Goal: Transaction & Acquisition: Purchase product/service

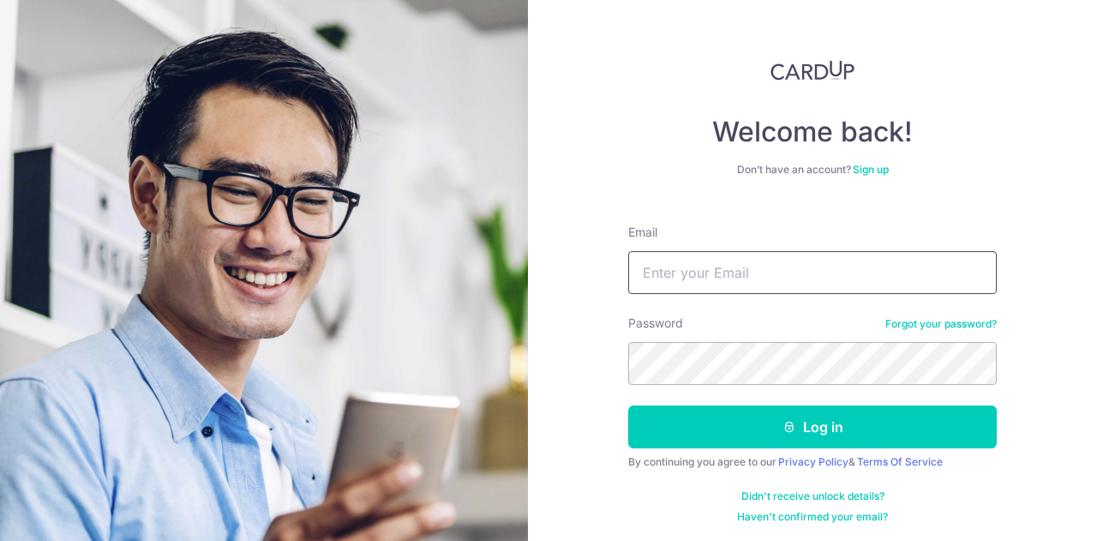
click at [722, 273] on input "Email" at bounding box center [812, 272] width 369 height 43
type input "[EMAIL_ADDRESS][DOMAIN_NAME]"
click at [628, 405] on button "Log in" at bounding box center [812, 426] width 369 height 43
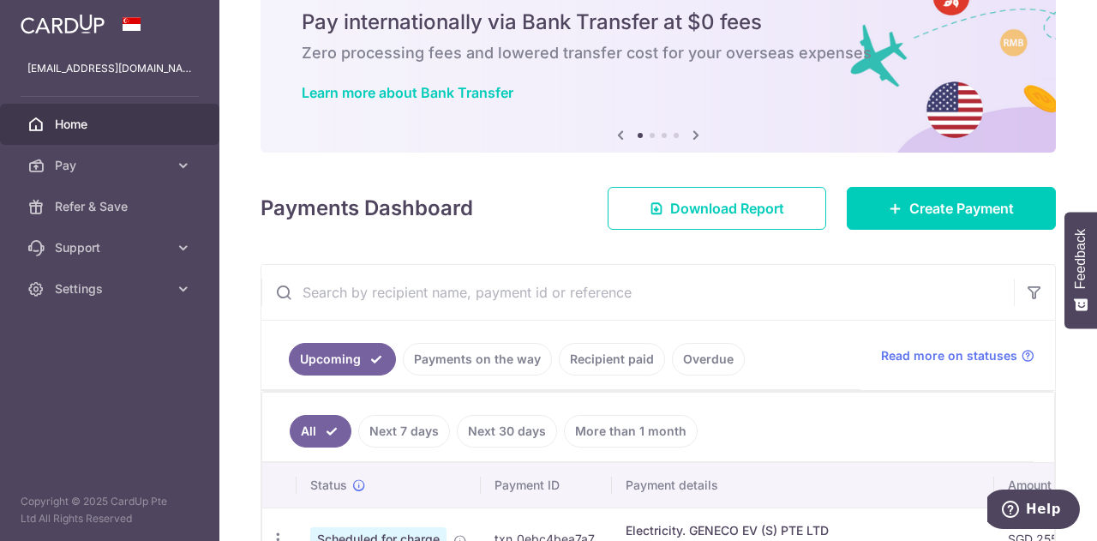
scroll to position [171, 0]
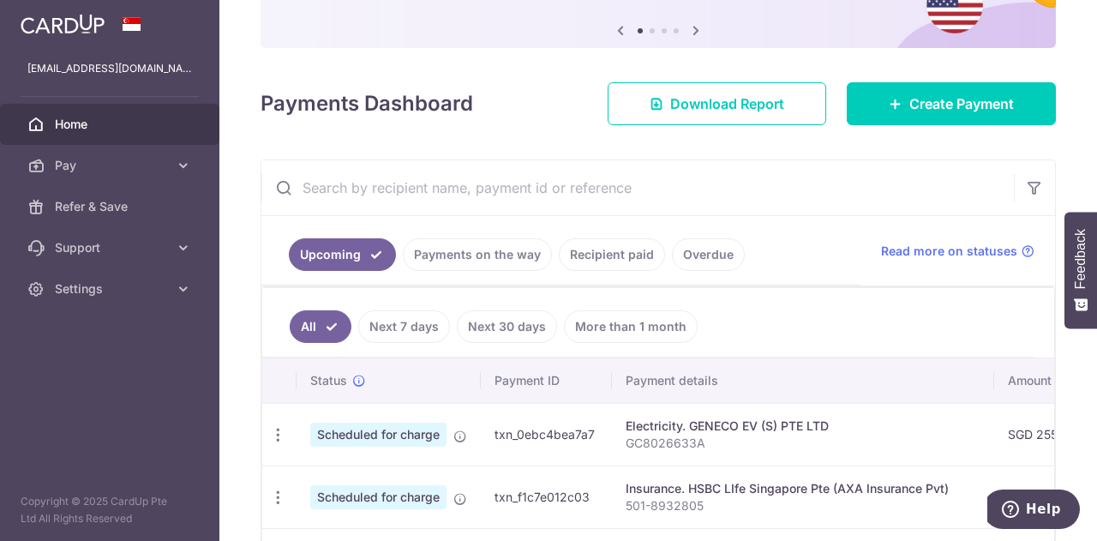
click at [606, 246] on link "Recipient paid" at bounding box center [612, 254] width 106 height 33
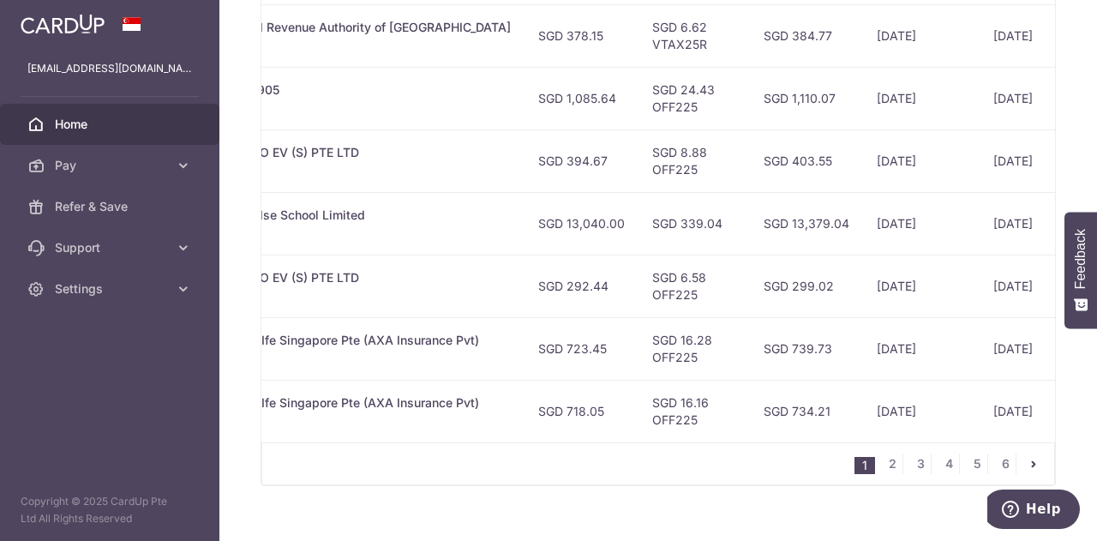
scroll to position [0, 429]
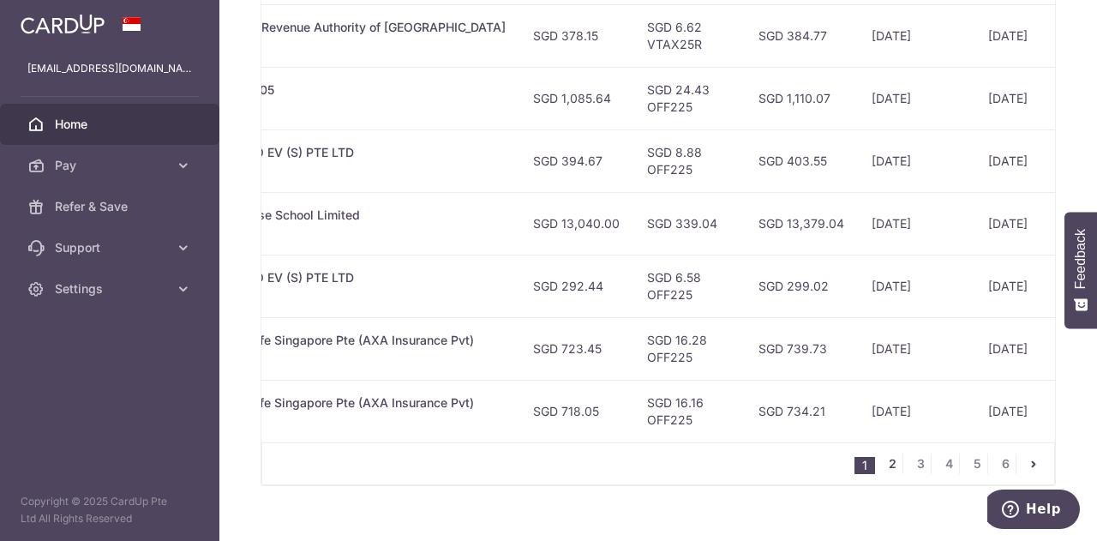
click at [889, 462] on link "2" at bounding box center [892, 463] width 21 height 21
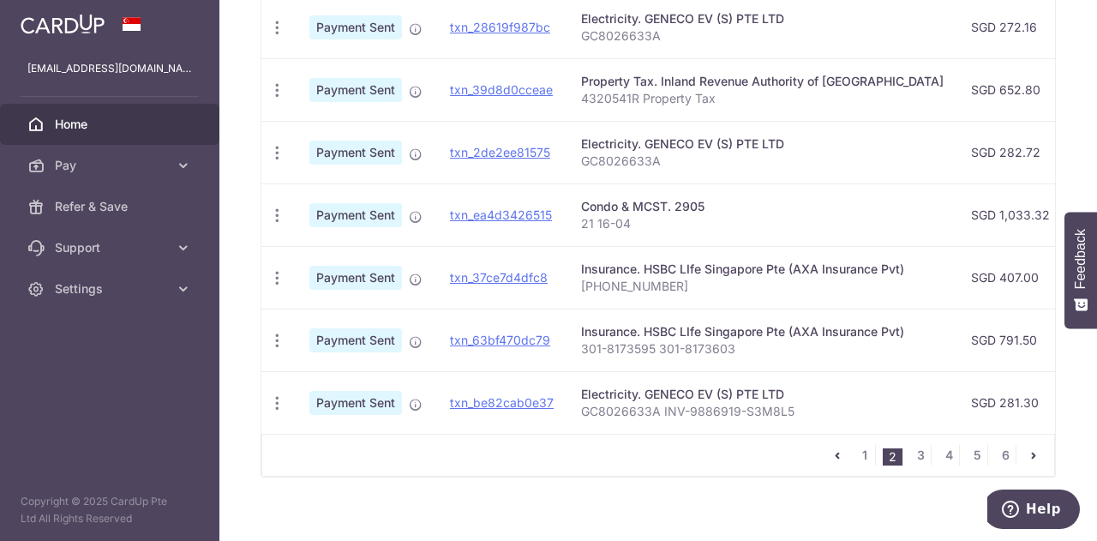
scroll to position [713, 0]
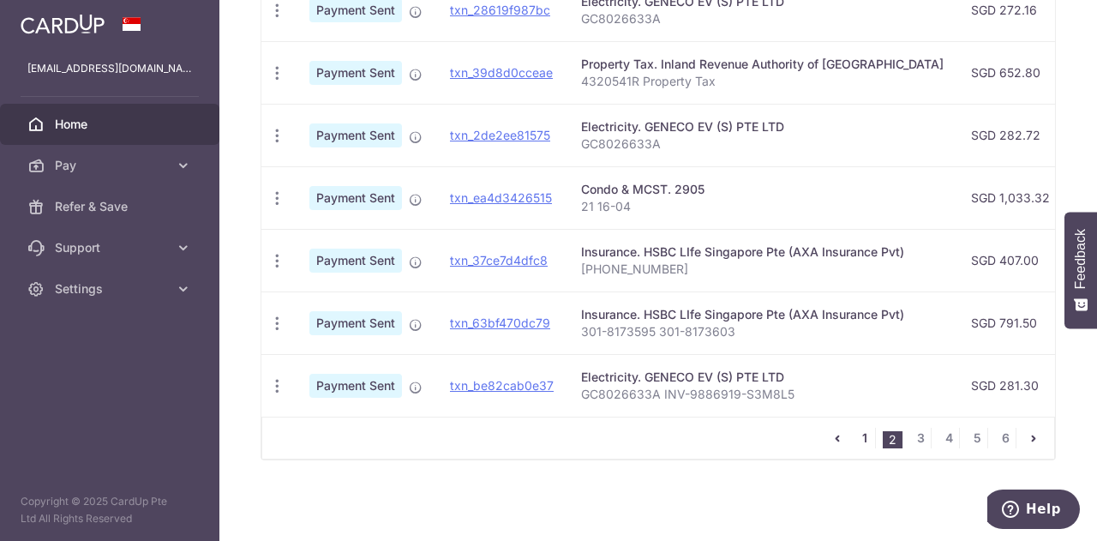
click at [857, 438] on link "1" at bounding box center [864, 438] width 21 height 21
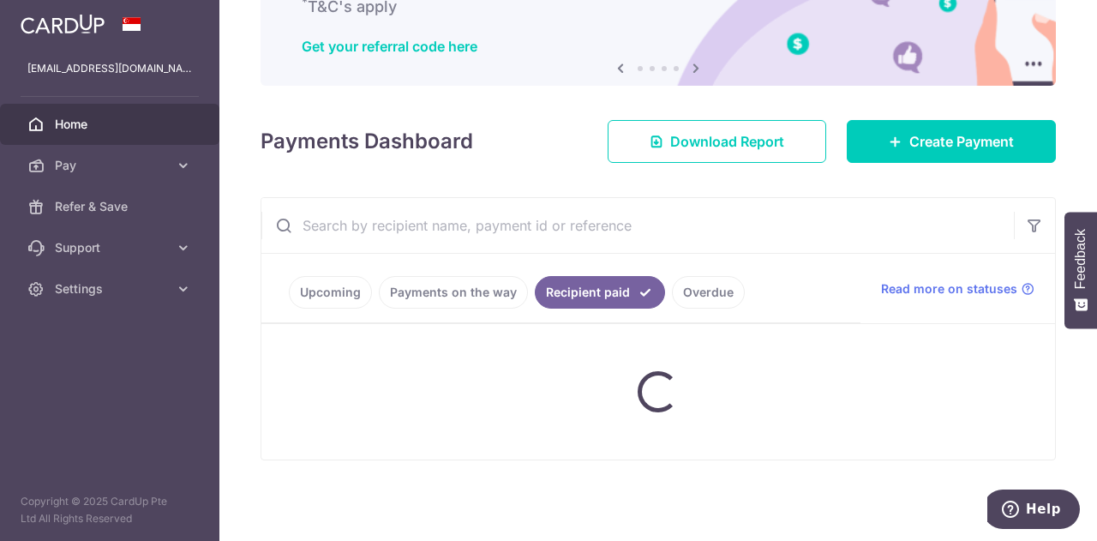
scroll to position [130, 0]
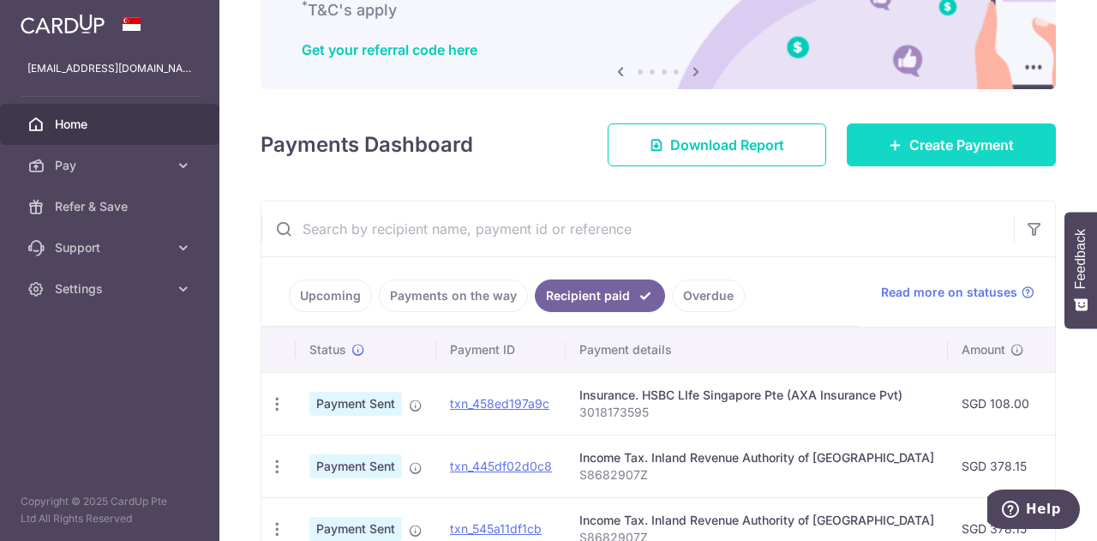
click at [919, 145] on span "Create Payment" at bounding box center [961, 145] width 105 height 21
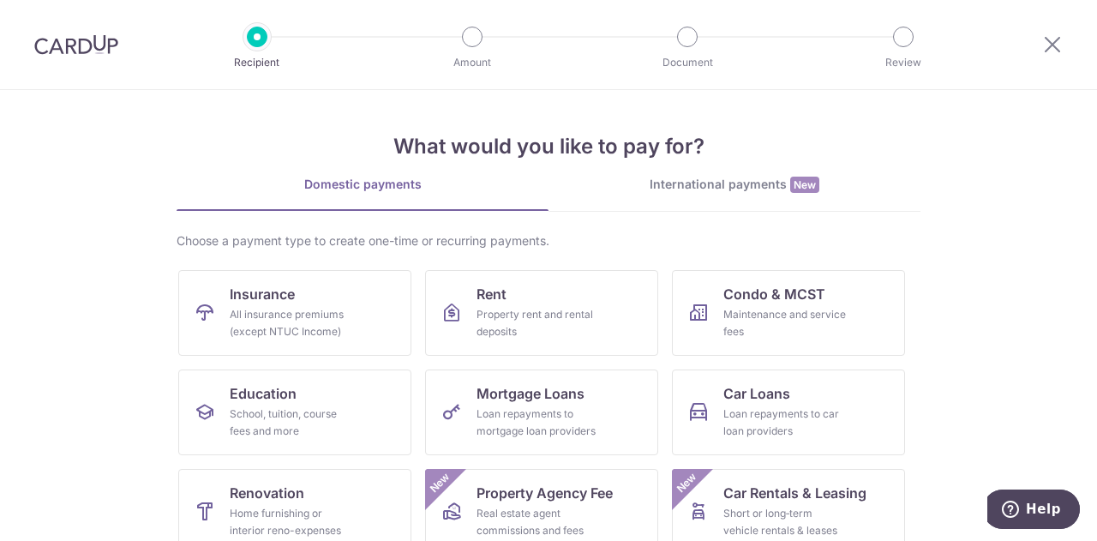
scroll to position [171, 0]
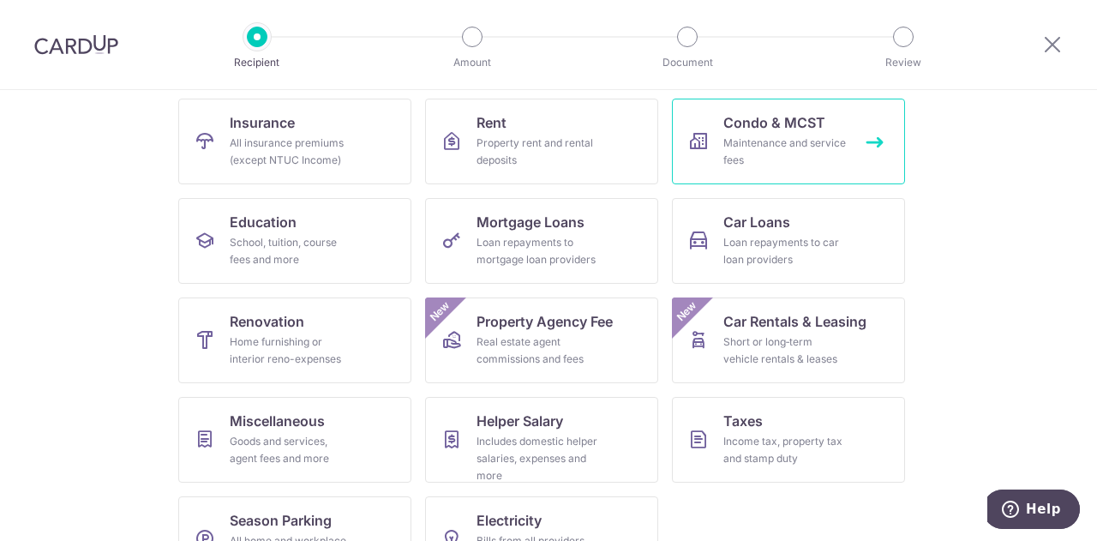
click at [759, 145] on div "Maintenance and service fees" at bounding box center [784, 152] width 123 height 34
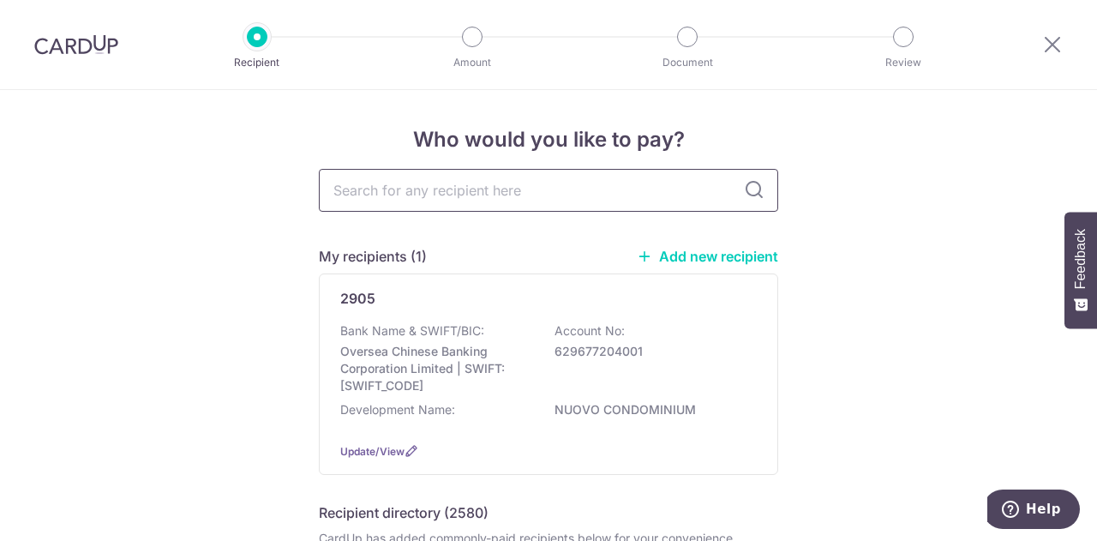
scroll to position [86, 0]
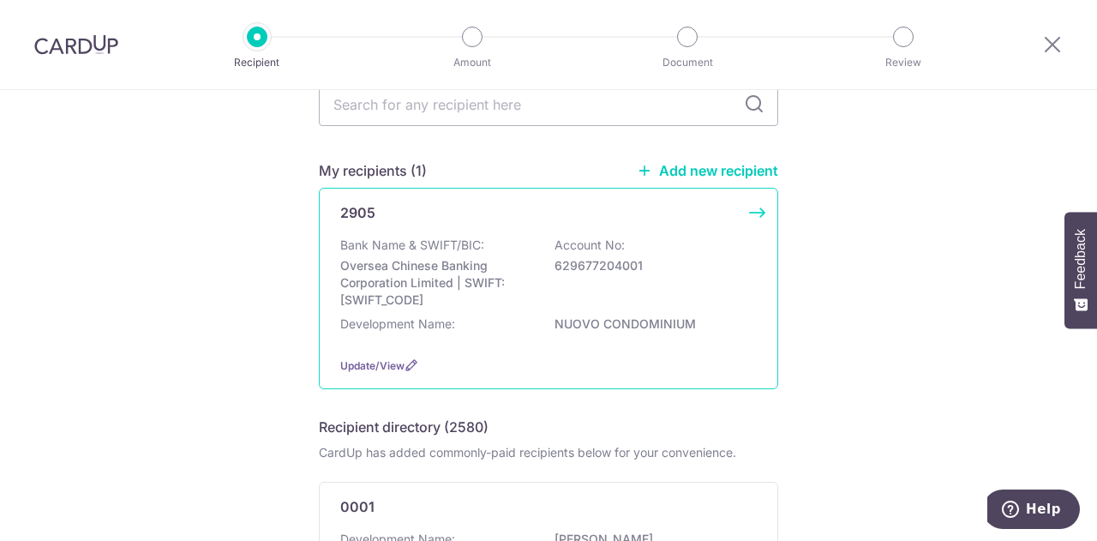
click at [687, 225] on div "2905 Bank Name & SWIFT/BIC: Oversea Chinese Banking Corporation Limited | SWIFT…" at bounding box center [548, 288] width 459 height 201
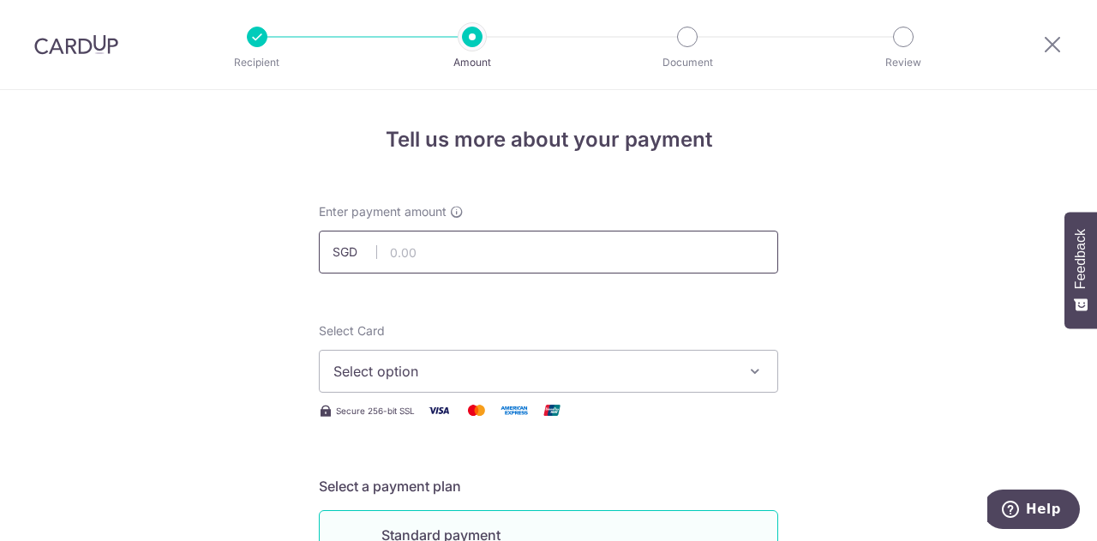
click at [654, 247] on input "text" at bounding box center [548, 252] width 459 height 43
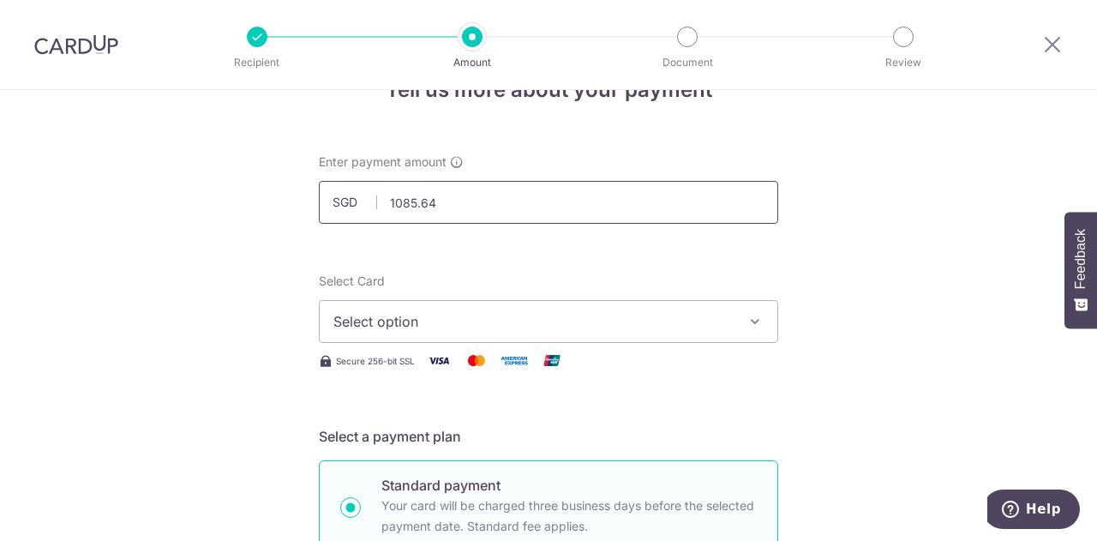
scroll to position [86, 0]
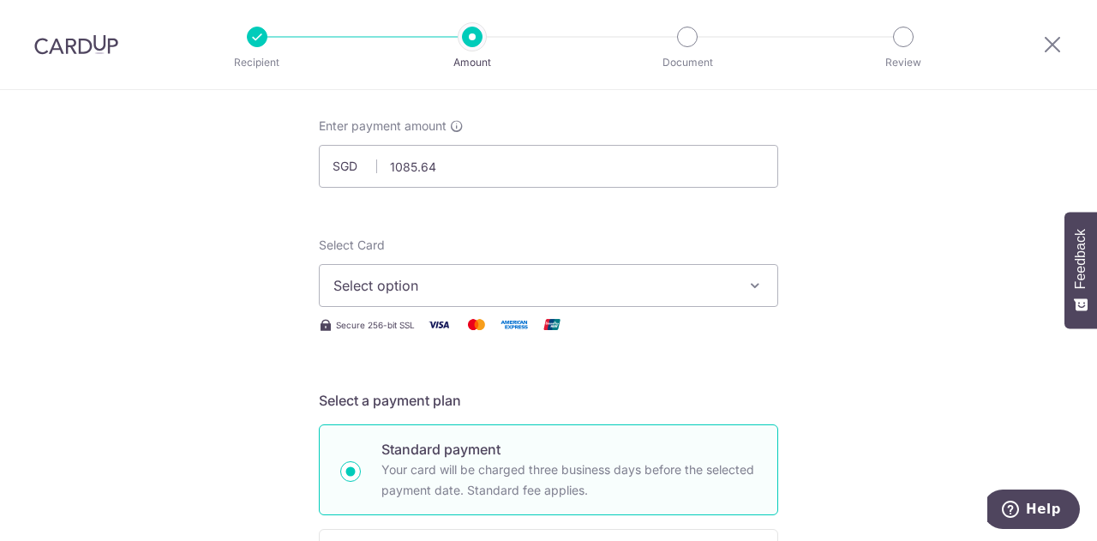
type input "1,085.64"
click at [597, 277] on span "Select option" at bounding box center [532, 285] width 399 height 21
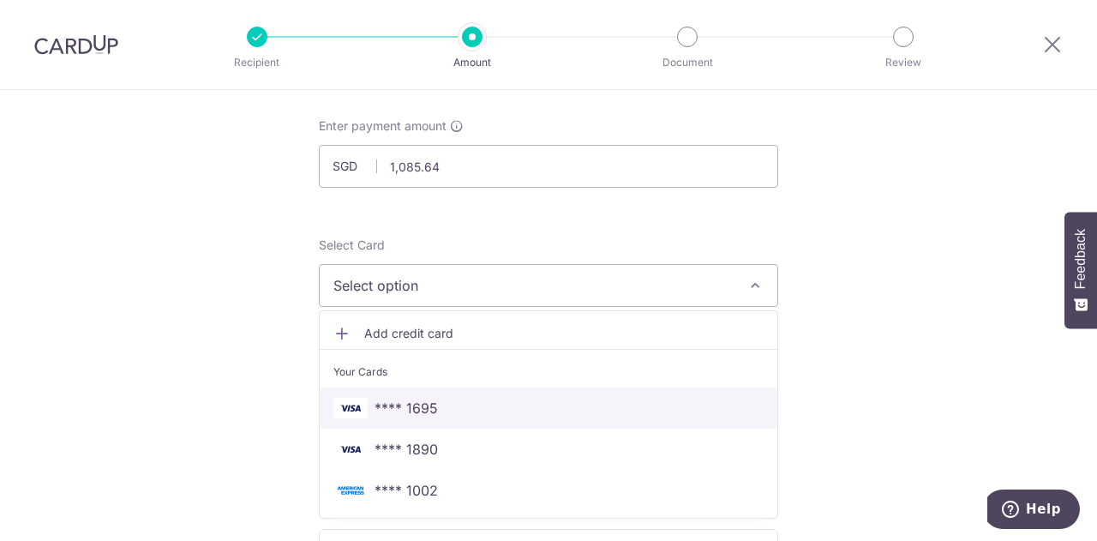
click at [465, 408] on span "**** 1695" at bounding box center [548, 408] width 430 height 21
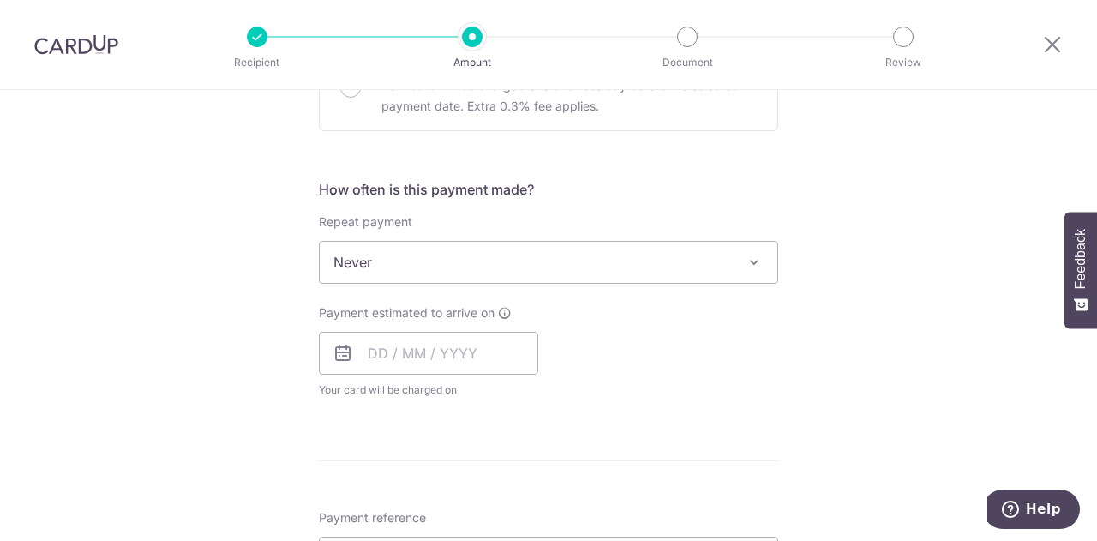
scroll to position [600, 0]
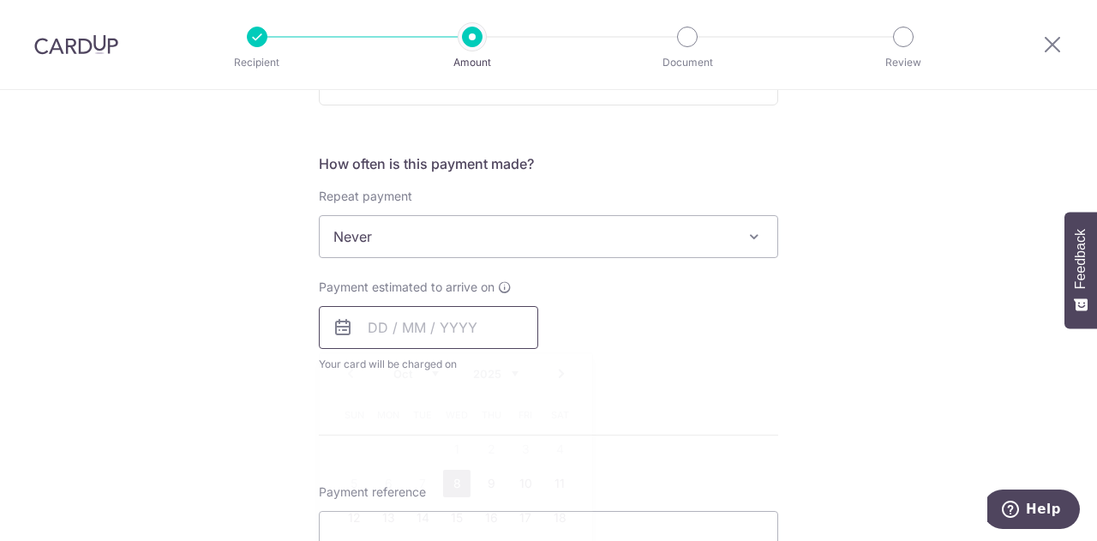
click at [507, 322] on input "text" at bounding box center [428, 327] width 219 height 43
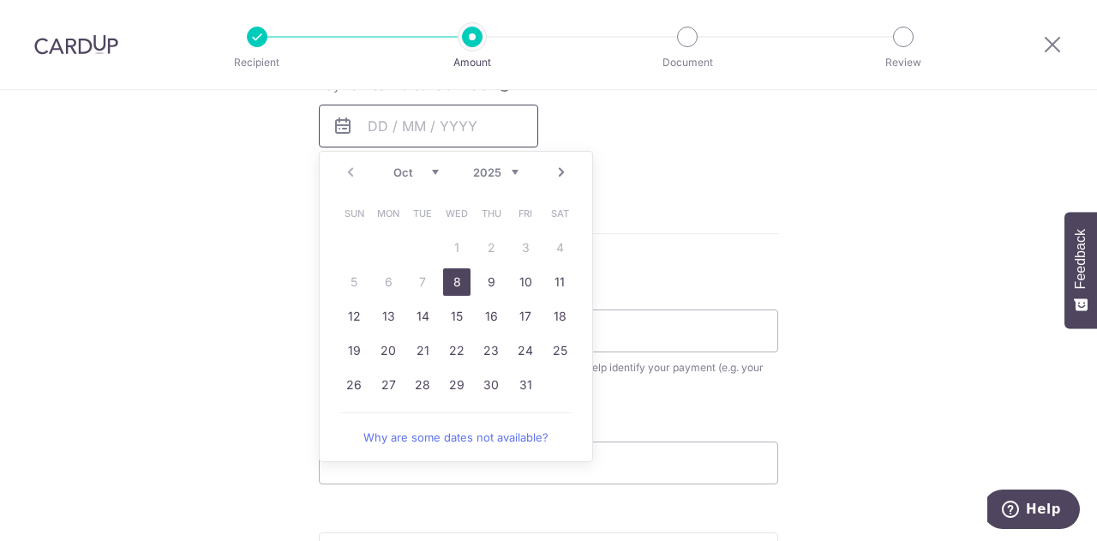
scroll to position [857, 0]
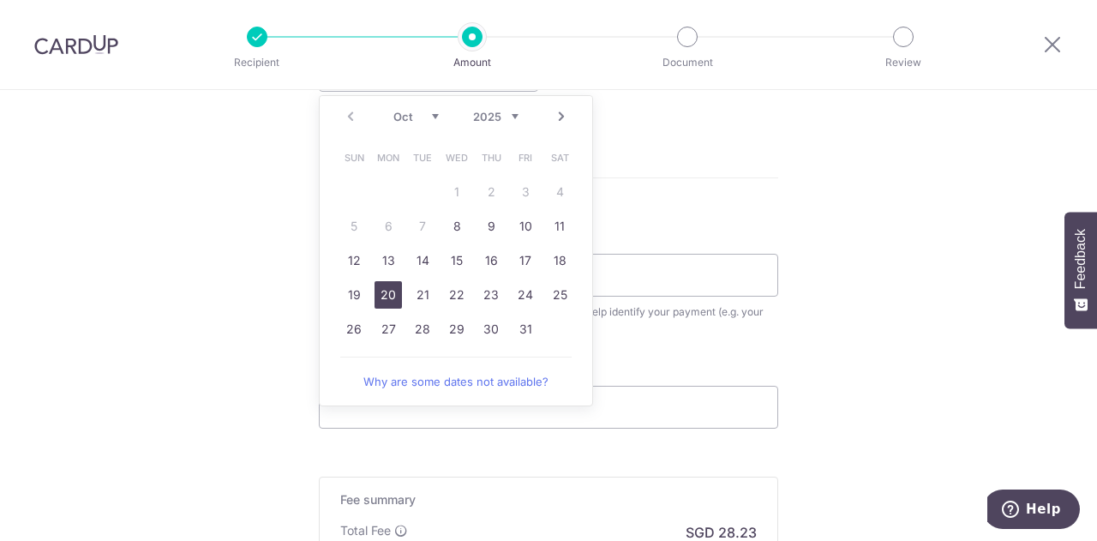
click at [375, 292] on link "20" at bounding box center [388, 294] width 27 height 27
type input "20/10/2025"
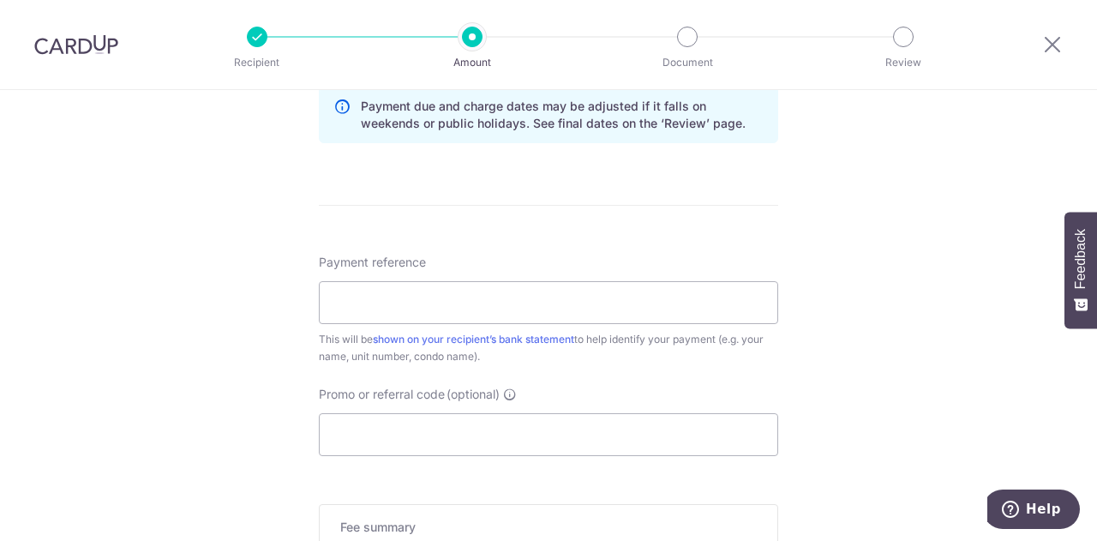
scroll to position [943, 0]
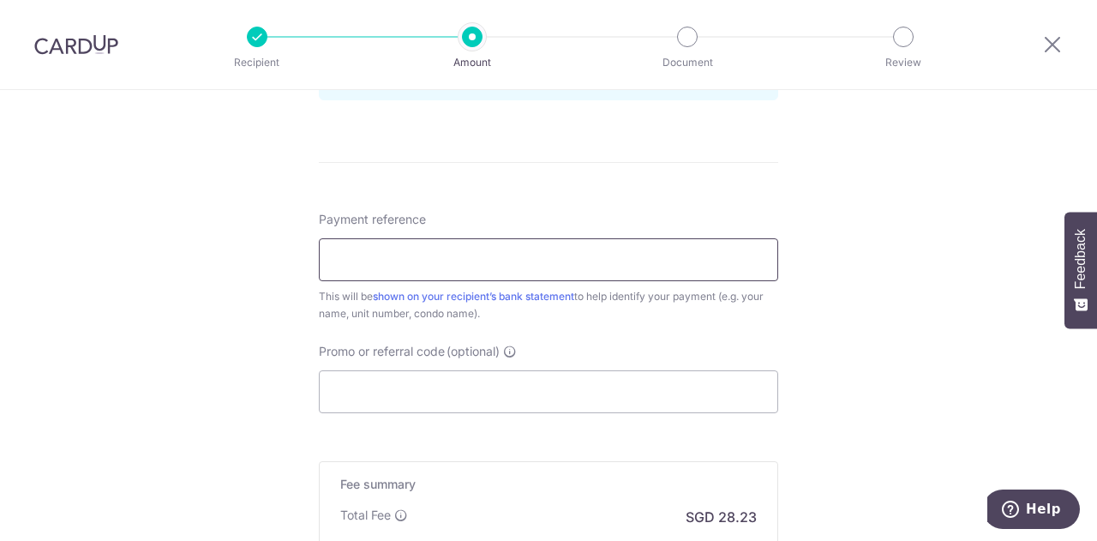
click at [367, 269] on input "Payment reference" at bounding box center [548, 259] width 459 height 43
click at [372, 256] on input "blk 21 16-04" at bounding box center [548, 259] width 459 height 43
type input "blk 21 unit 16-04"
click at [423, 381] on input "Promo or referral code (optional)" at bounding box center [548, 391] width 459 height 43
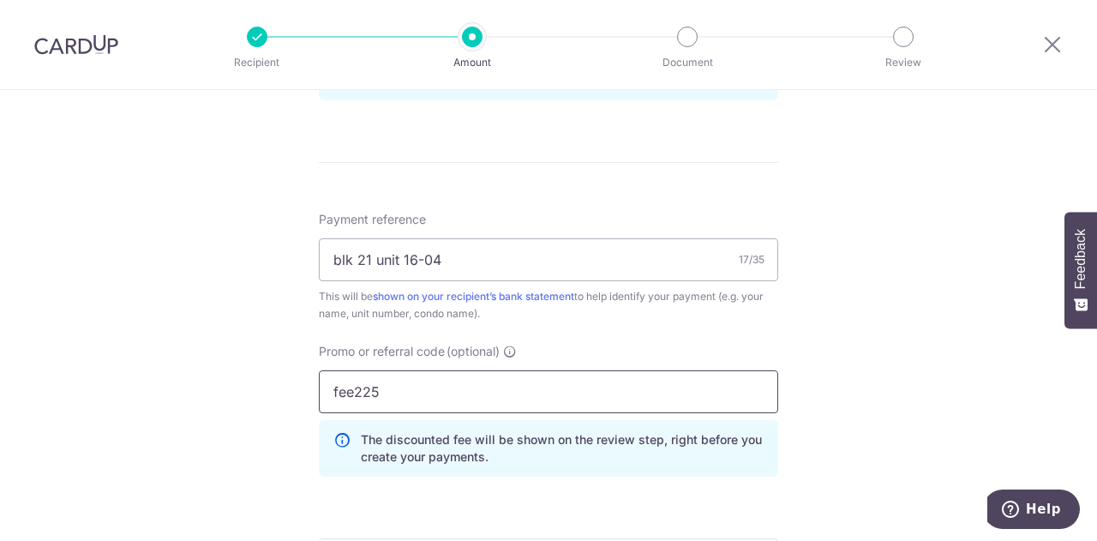
drag, startPoint x: 348, startPoint y: 390, endPoint x: 306, endPoint y: 387, distance: 42.1
click at [309, 387] on div "Promo or referral code (optional) fee225 The discounted fee will be shown on th…" at bounding box center [549, 416] width 480 height 147
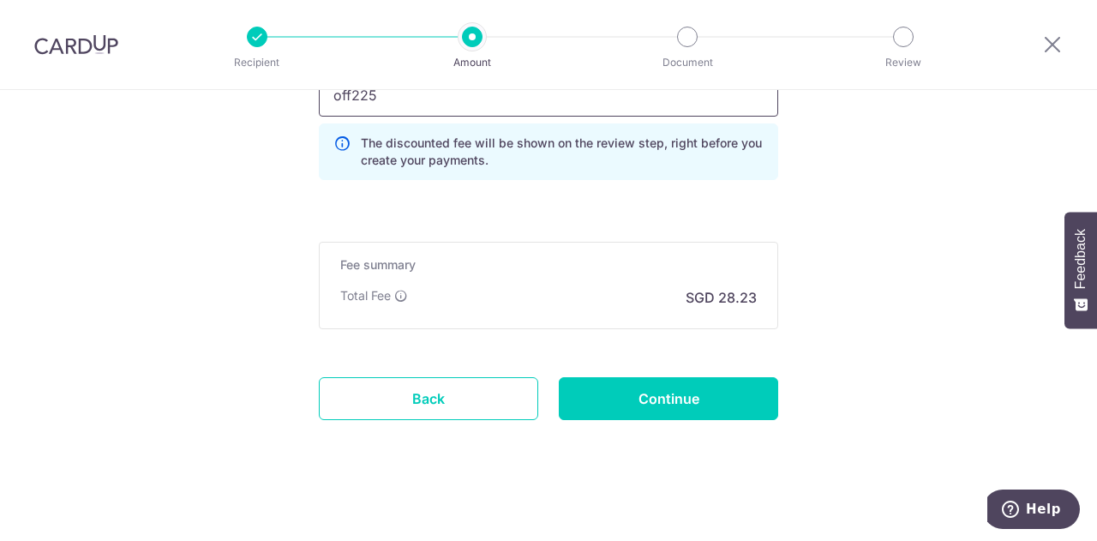
scroll to position [1242, 0]
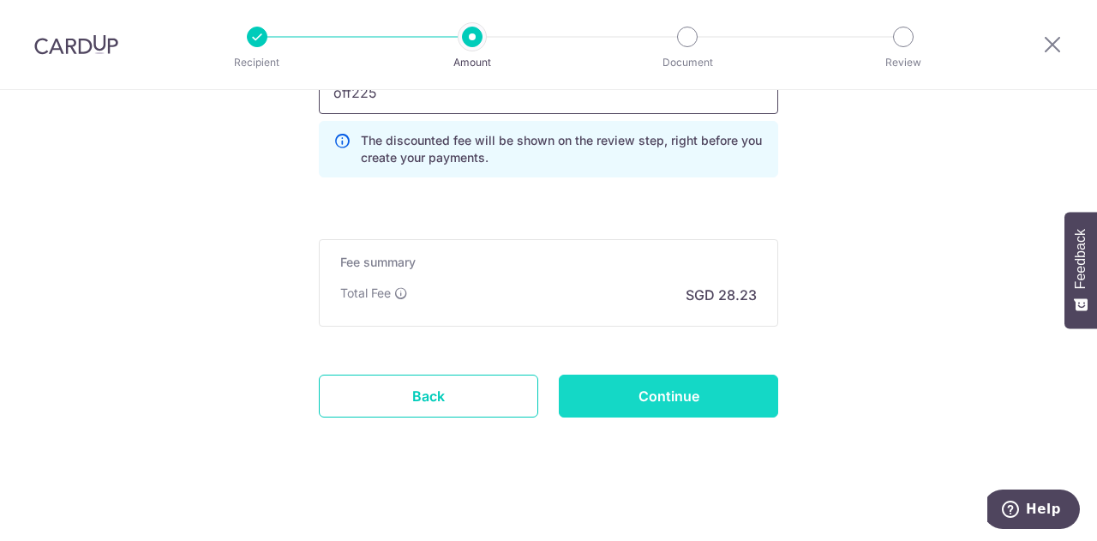
type input "off225"
click at [583, 380] on input "Continue" at bounding box center [668, 396] width 219 height 43
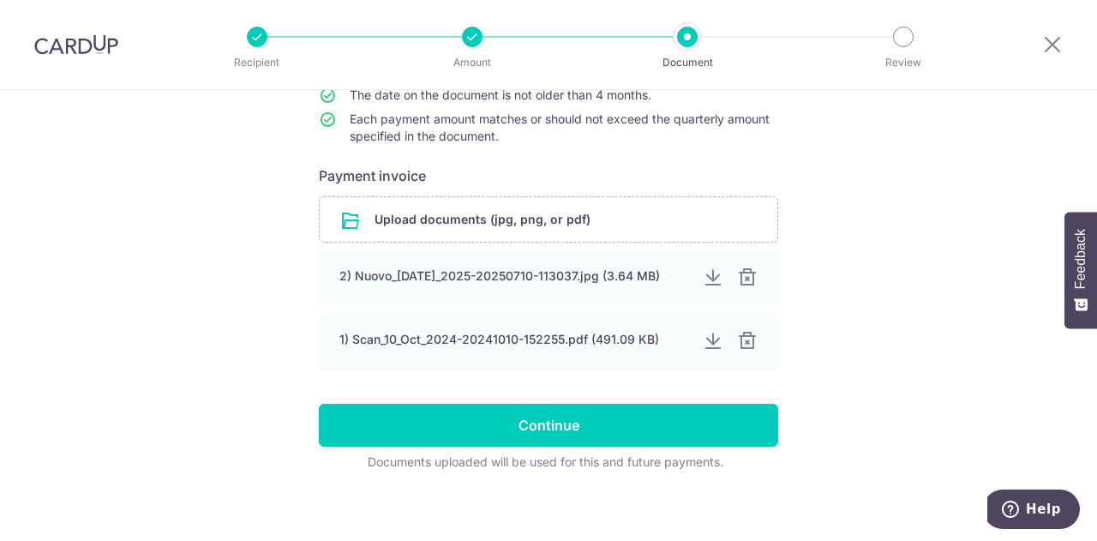
scroll to position [257, 0]
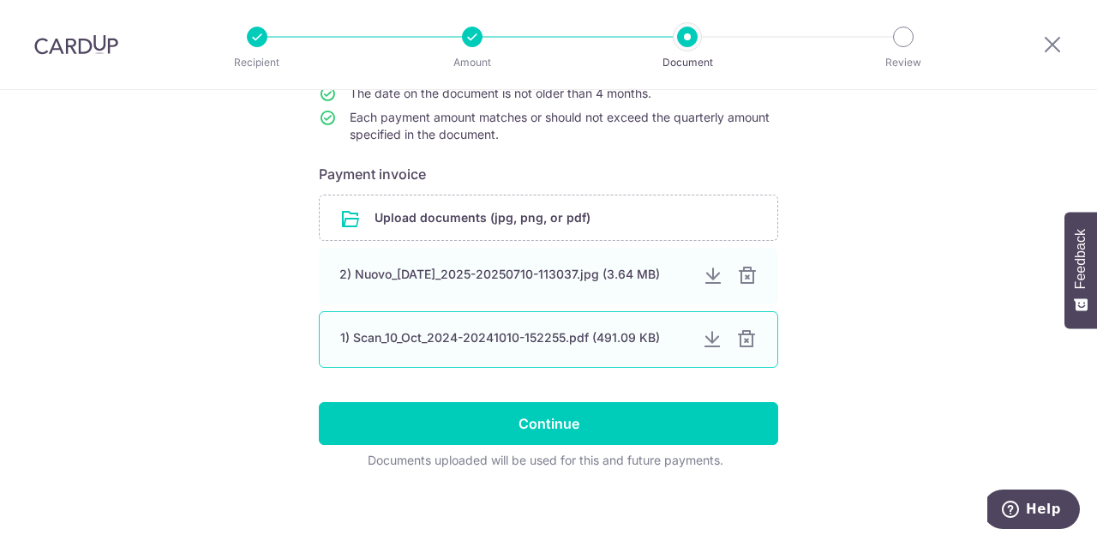
click at [756, 339] on div "1) Scan_10_Oct_2024-20241010-152255.pdf (491.09 KB)" at bounding box center [548, 339] width 459 height 57
click at [741, 339] on div at bounding box center [746, 339] width 21 height 21
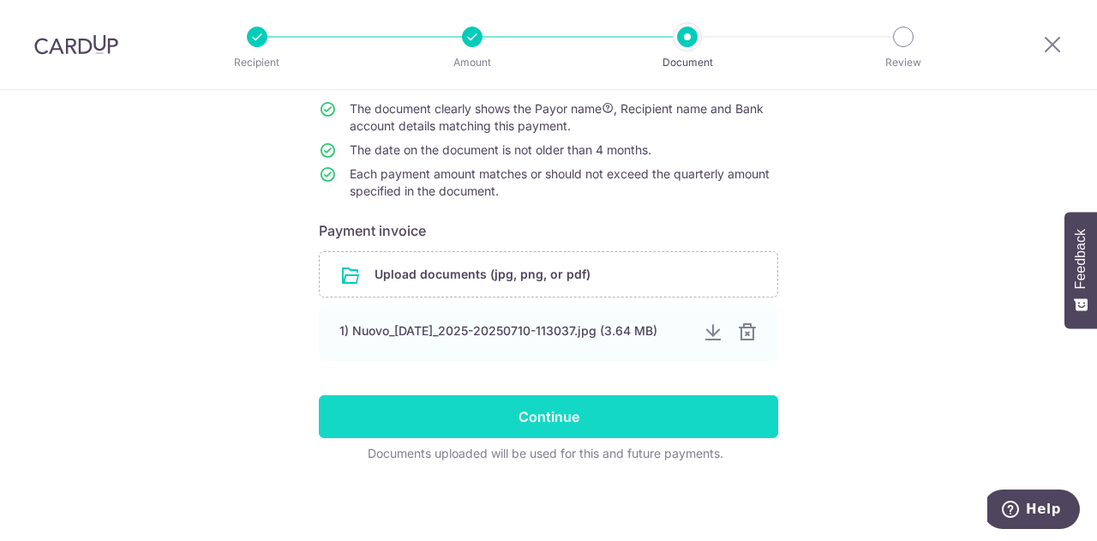
click at [626, 421] on input "Continue" at bounding box center [548, 416] width 459 height 43
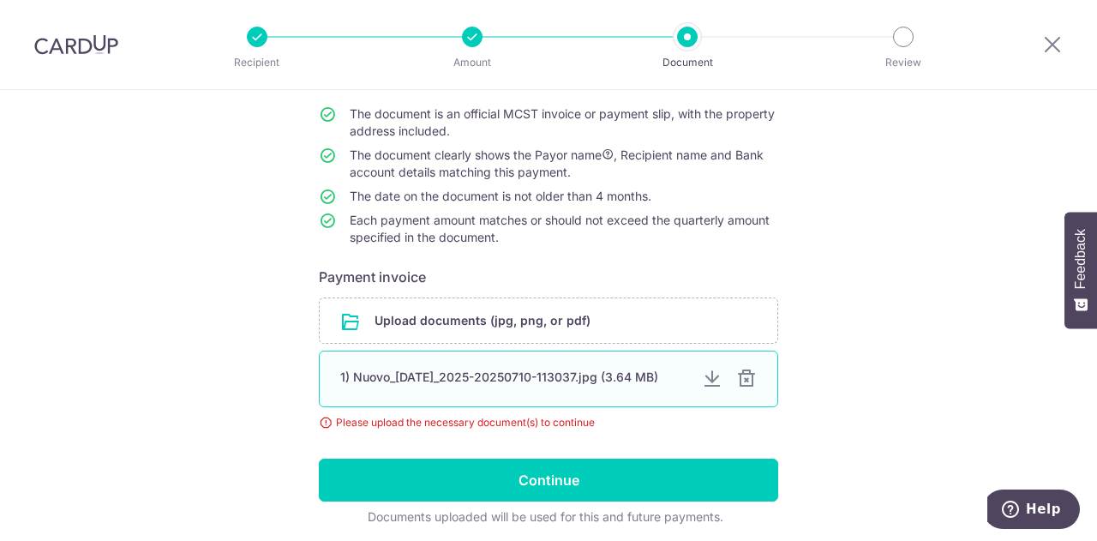
click at [610, 376] on div "1) Nuovo_Jul_2025-20250710-113037.jpg (3.64 MB)" at bounding box center [514, 377] width 348 height 17
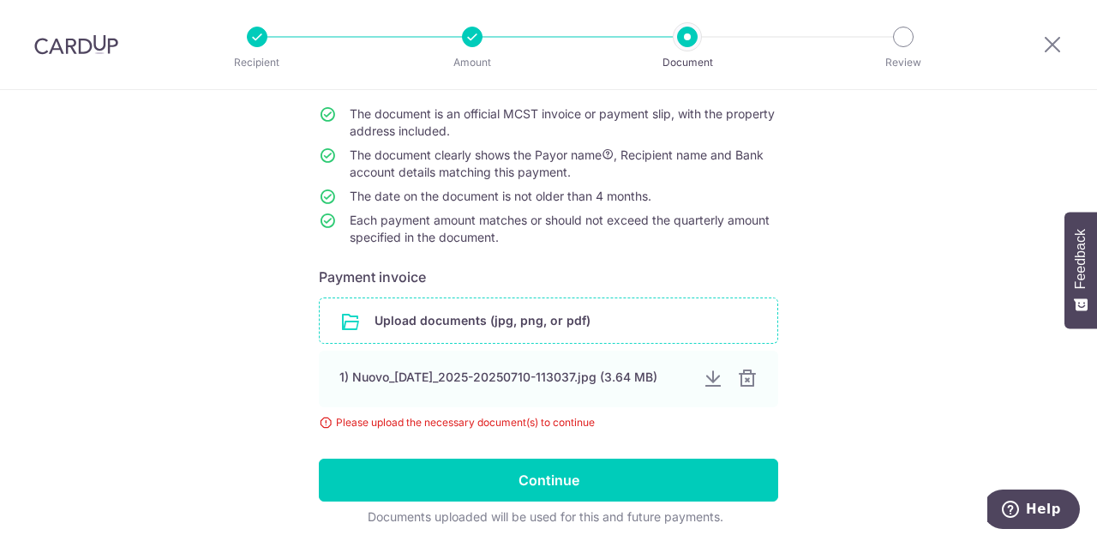
scroll to position [218, 0]
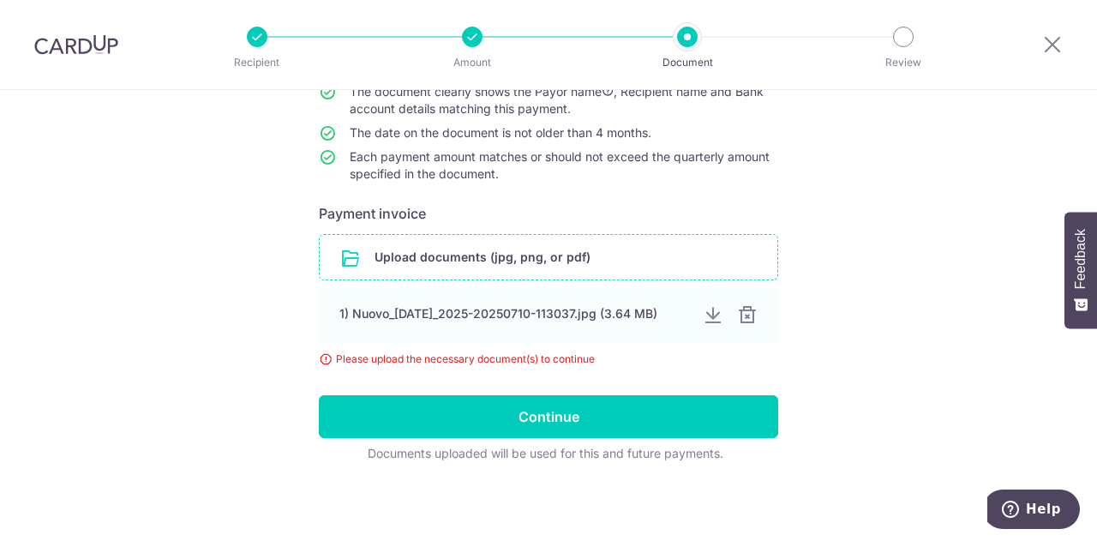
click at [557, 244] on input "file" at bounding box center [549, 257] width 458 height 45
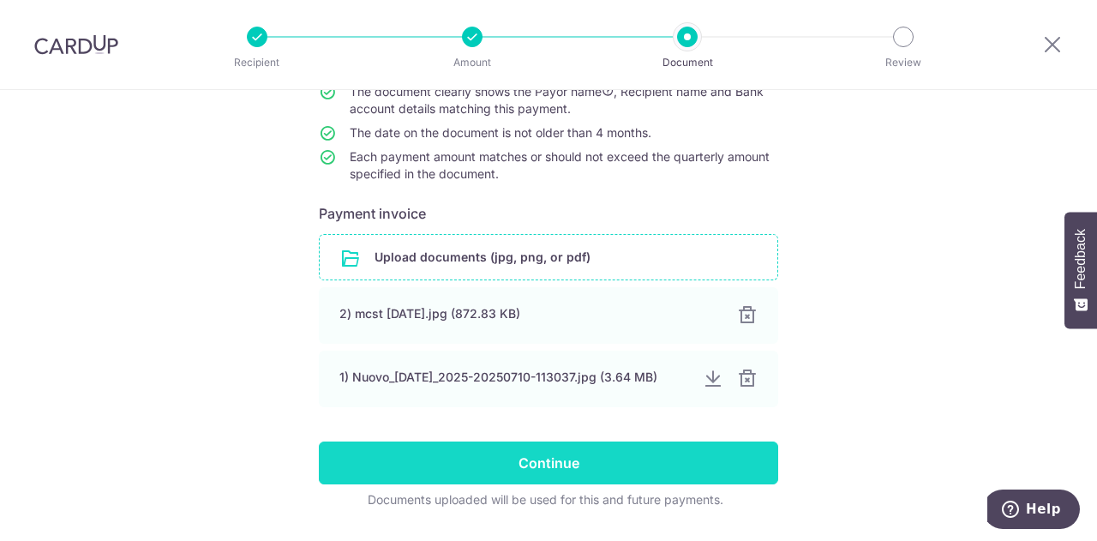
click at [594, 446] on input "Continue" at bounding box center [548, 462] width 459 height 43
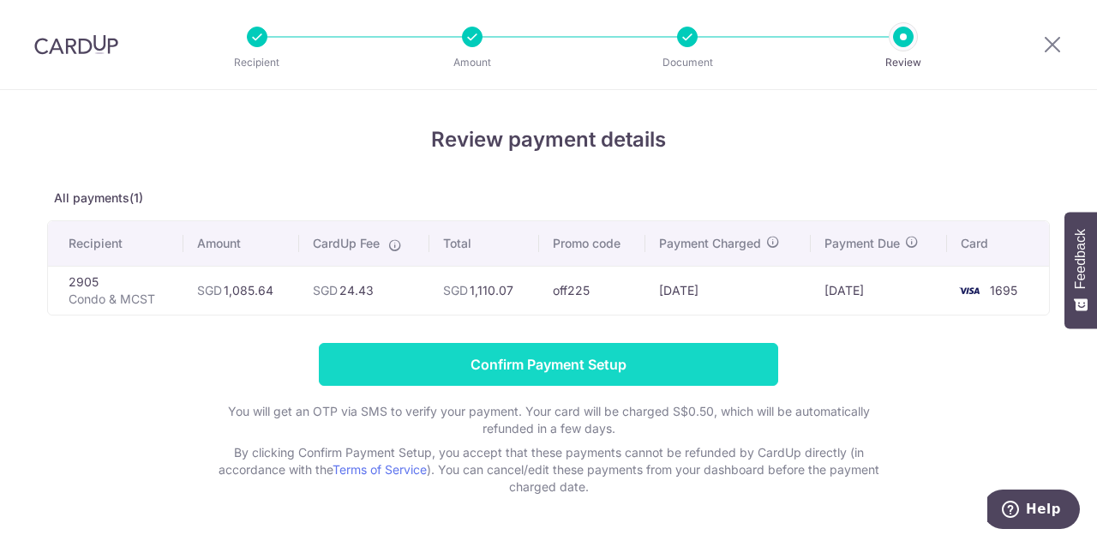
click at [630, 369] on input "Confirm Payment Setup" at bounding box center [548, 364] width 459 height 43
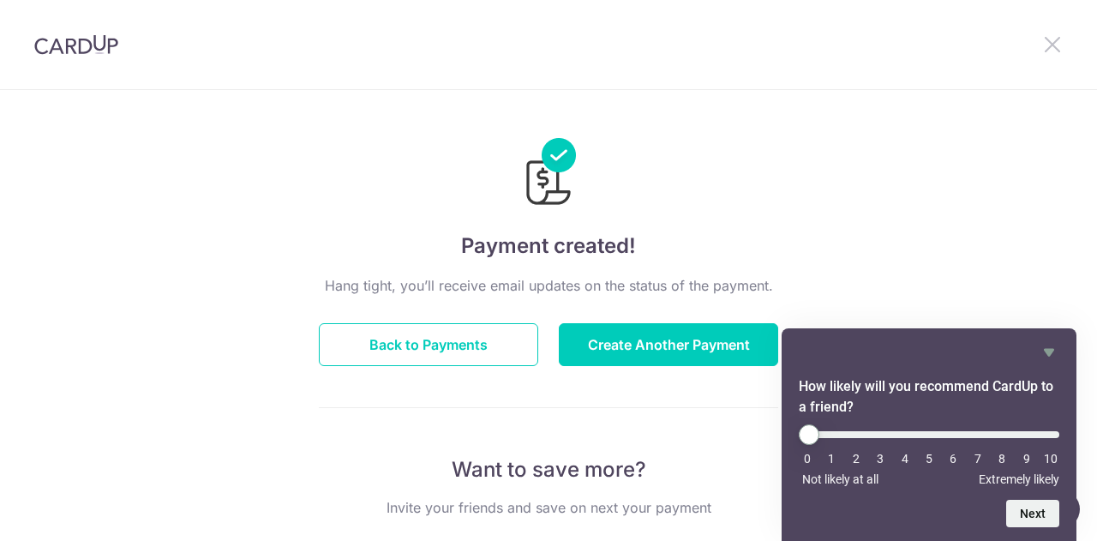
click at [1049, 44] on icon at bounding box center [1052, 43] width 21 height 21
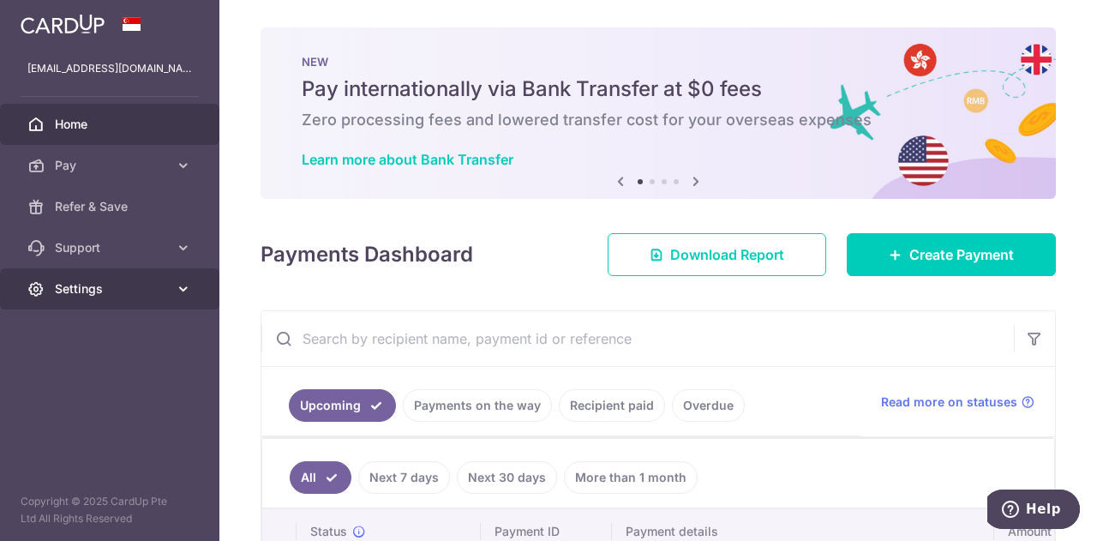
click at [183, 287] on icon at bounding box center [183, 288] width 17 height 17
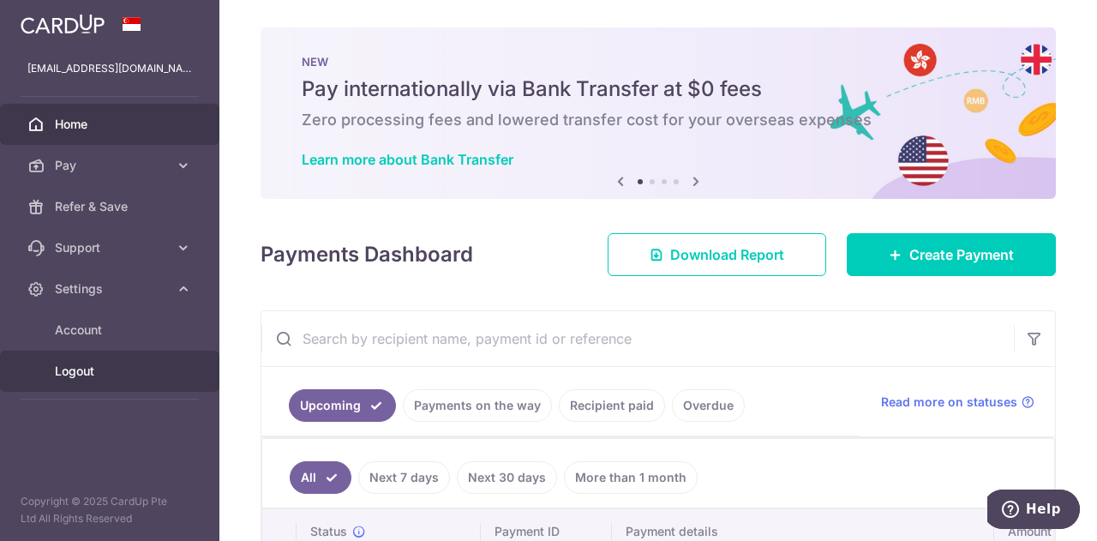
click at [75, 371] on span "Logout" at bounding box center [111, 371] width 113 height 17
